Goal: Task Accomplishment & Management: Manage account settings

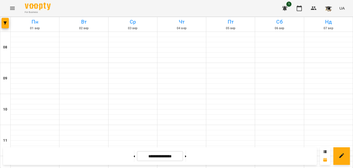
scroll to position [244, 0]
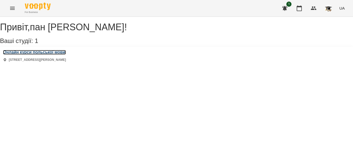
click at [32, 55] on h3 "Онлайн курси польської мови" at bounding box center [34, 52] width 63 height 5
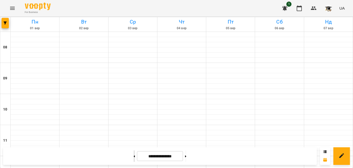
click at [134, 155] on button at bounding box center [134, 155] width 1 height 11
click at [186, 156] on button at bounding box center [185, 155] width 1 height 11
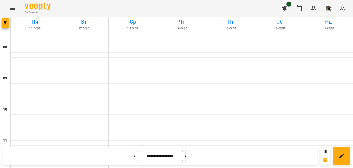
type input "**********"
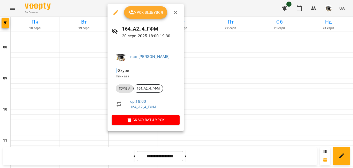
click at [149, 10] on span "Урок відбувся" at bounding box center [145, 12] width 35 height 6
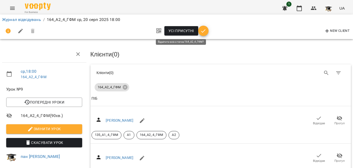
click at [181, 31] on span "Усі присутні" at bounding box center [182, 31] width 26 height 6
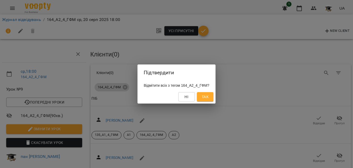
click at [206, 98] on span "Так" at bounding box center [205, 97] width 7 height 6
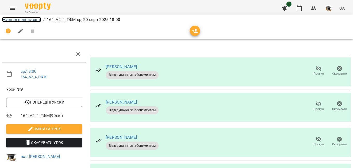
click at [21, 20] on link "Журнал відвідувань" at bounding box center [21, 19] width 39 height 5
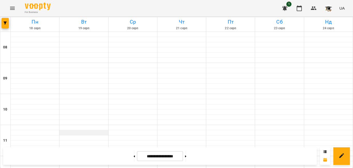
scroll to position [310, 0]
